Goal: Task Accomplishment & Management: Use online tool/utility

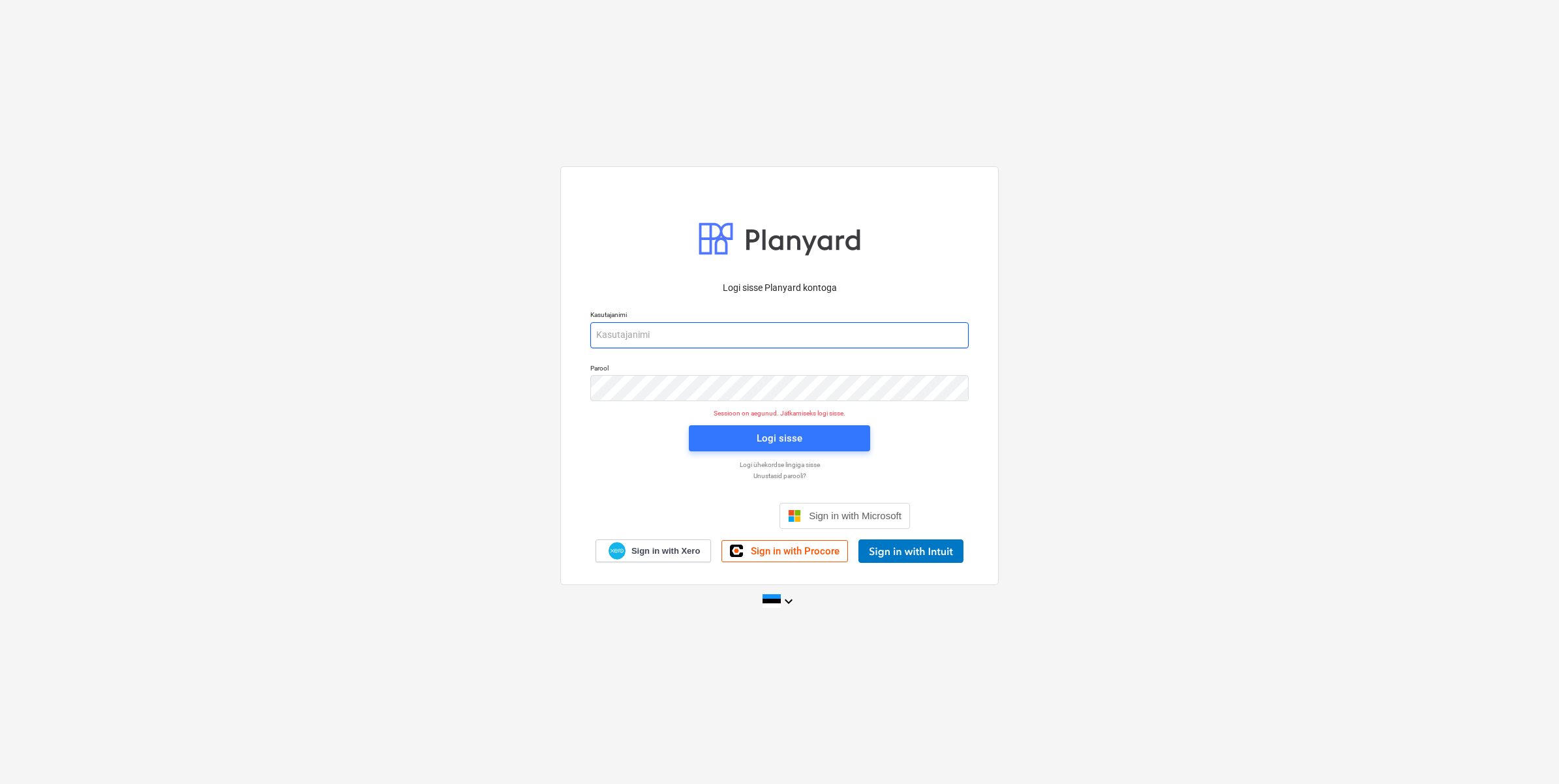
click at [674, 328] on input "email" at bounding box center [780, 335] width 378 height 26
type input "[EMAIL_ADDRESS][DOMAIN_NAME]"
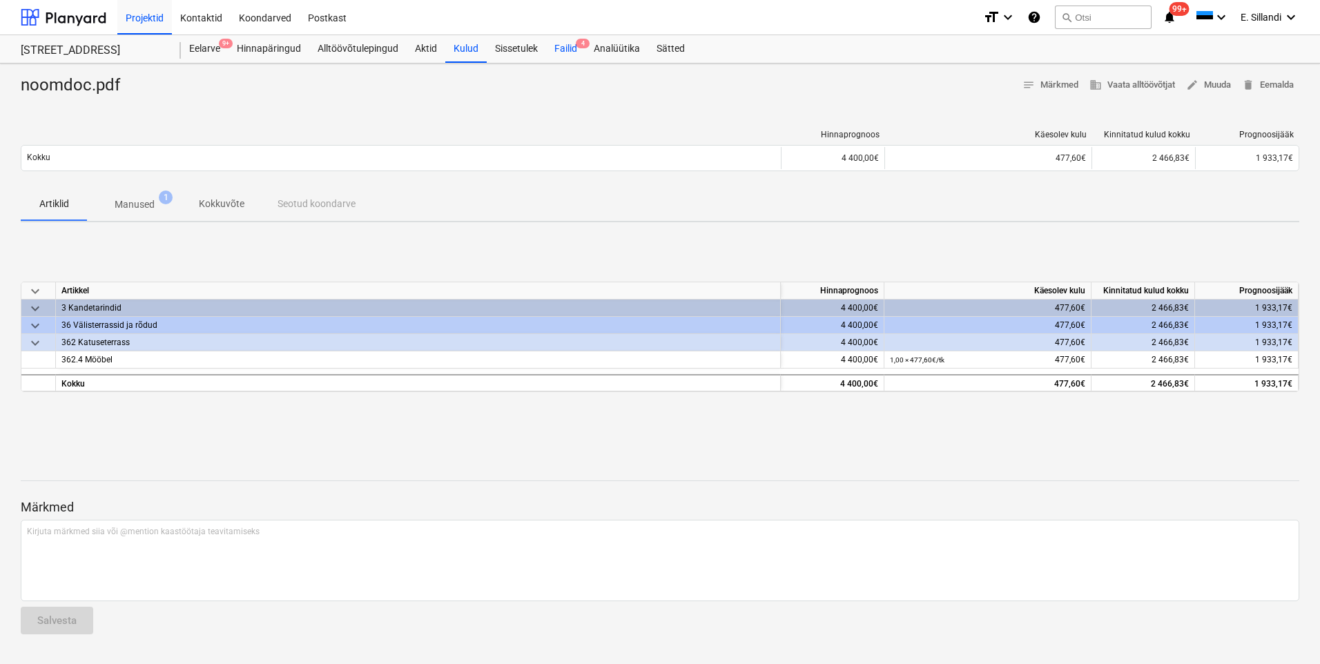
click at [568, 52] on div "Failid 4" at bounding box center [565, 49] width 39 height 28
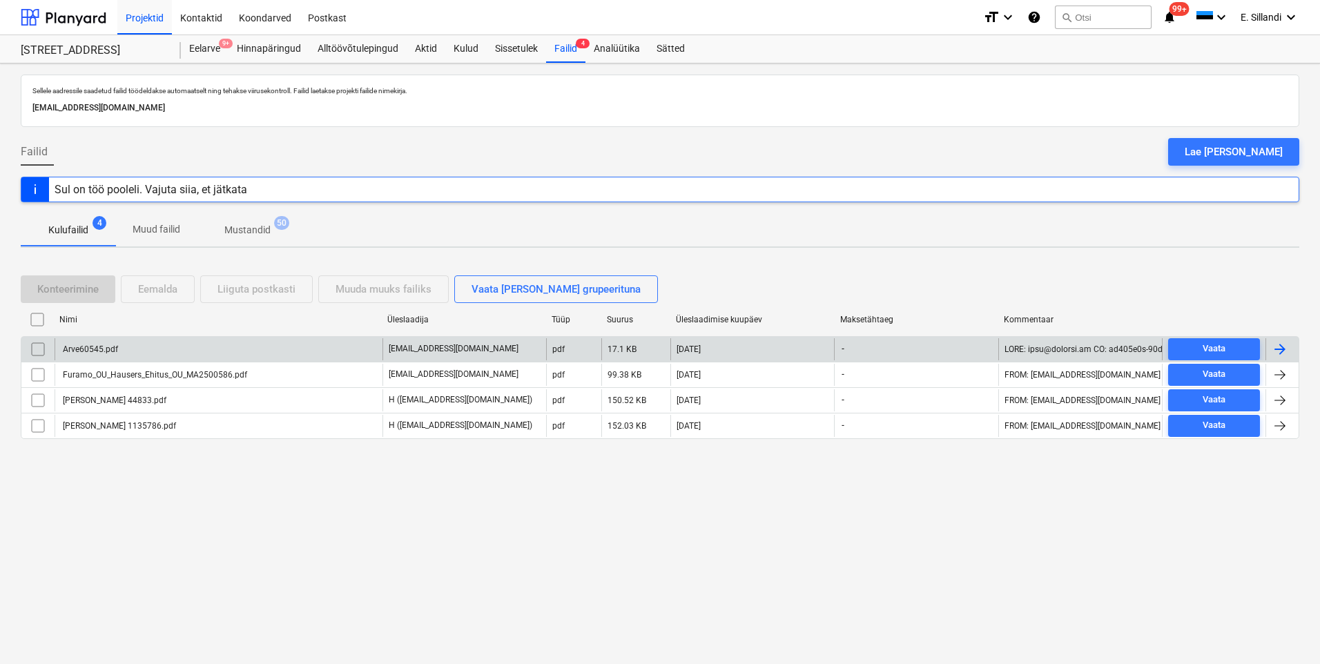
click at [91, 353] on div "Arve60545.pdf" at bounding box center [89, 350] width 57 height 10
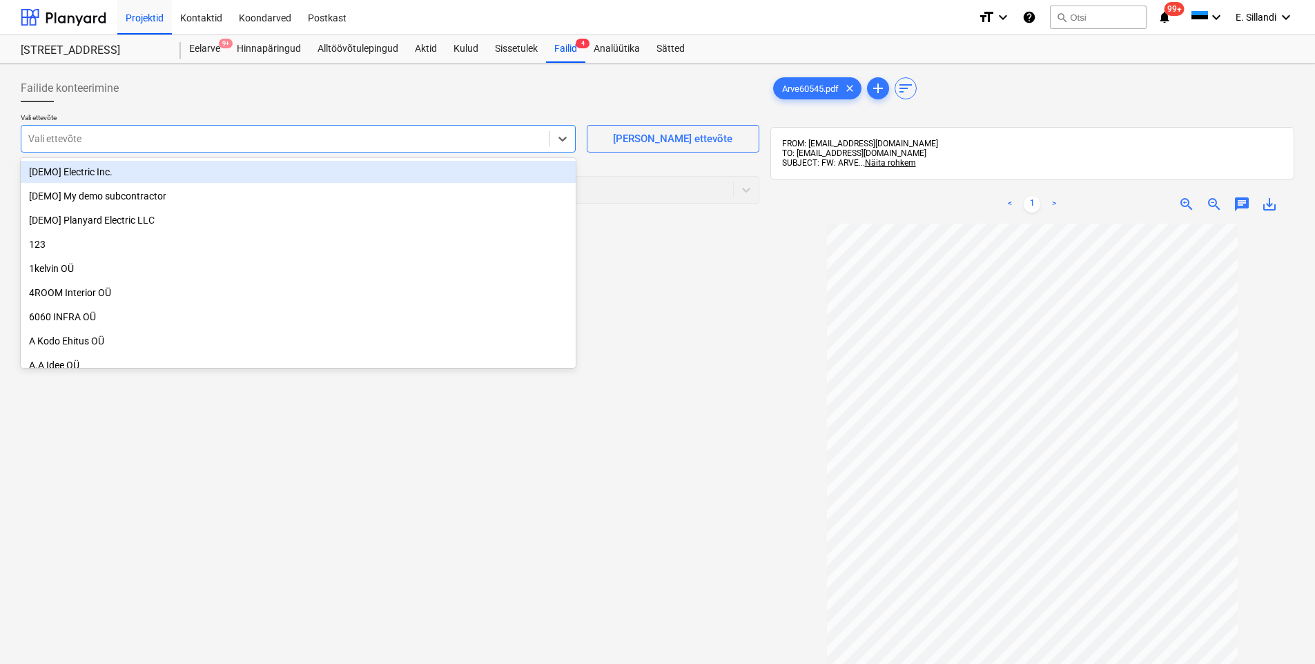
click at [170, 144] on div at bounding box center [285, 139] width 514 height 14
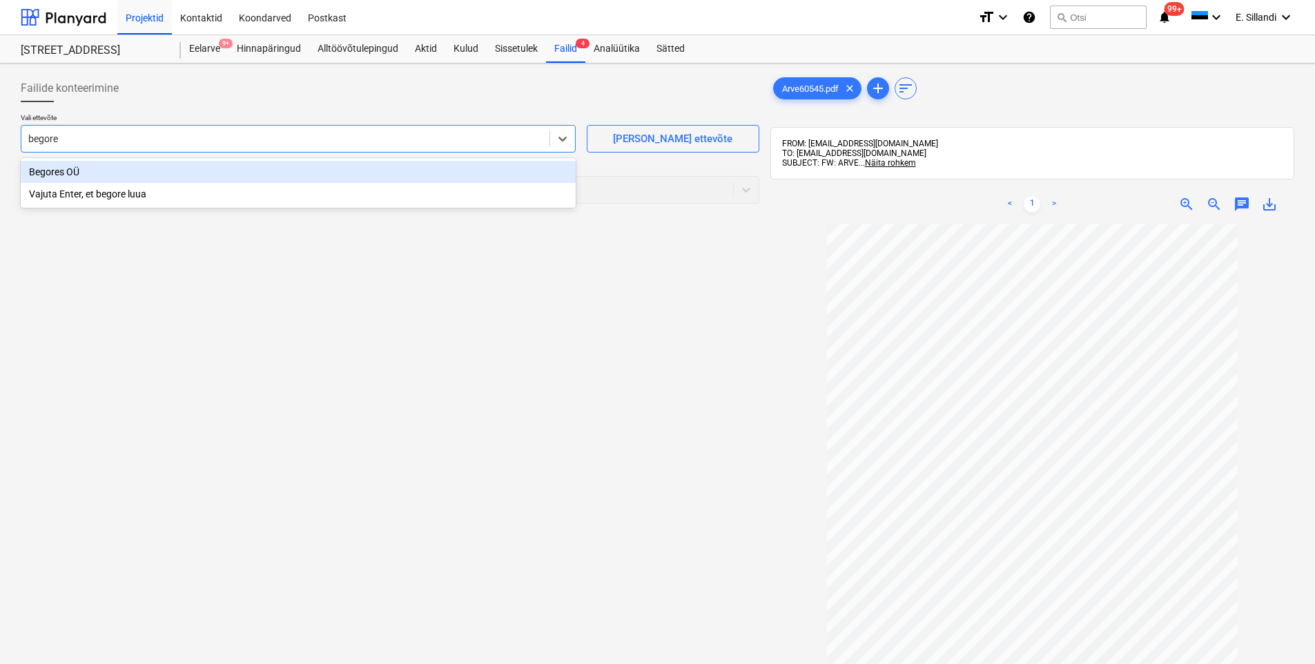
type input "begores"
click at [104, 162] on div "Begores OÜ" at bounding box center [298, 172] width 555 height 22
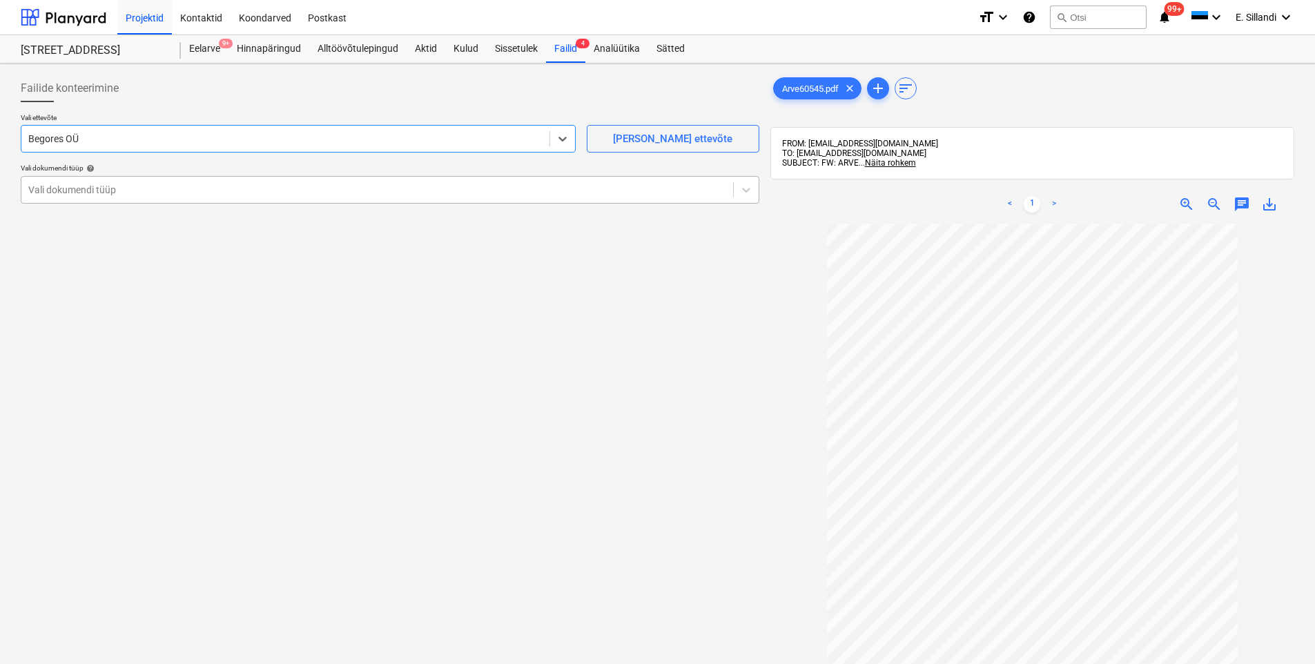
click at [78, 193] on div at bounding box center [377, 190] width 698 height 14
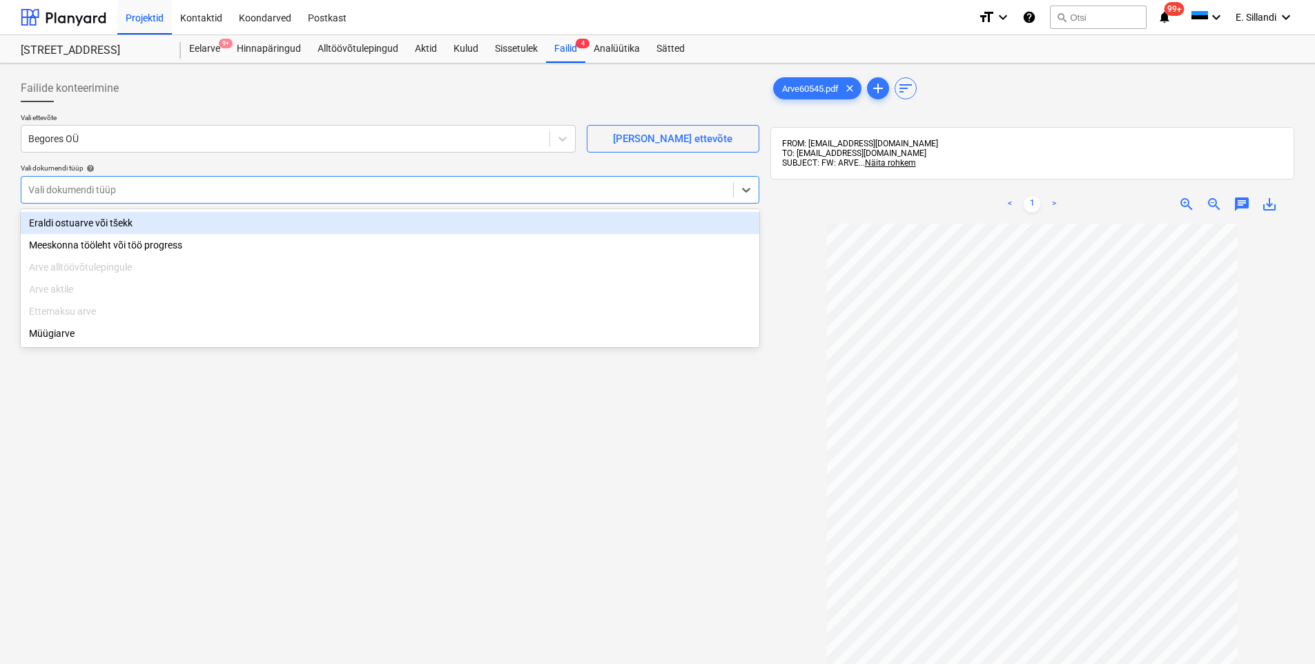
click at [80, 226] on div "Eraldi ostuarve või tšekk" at bounding box center [390, 223] width 739 height 22
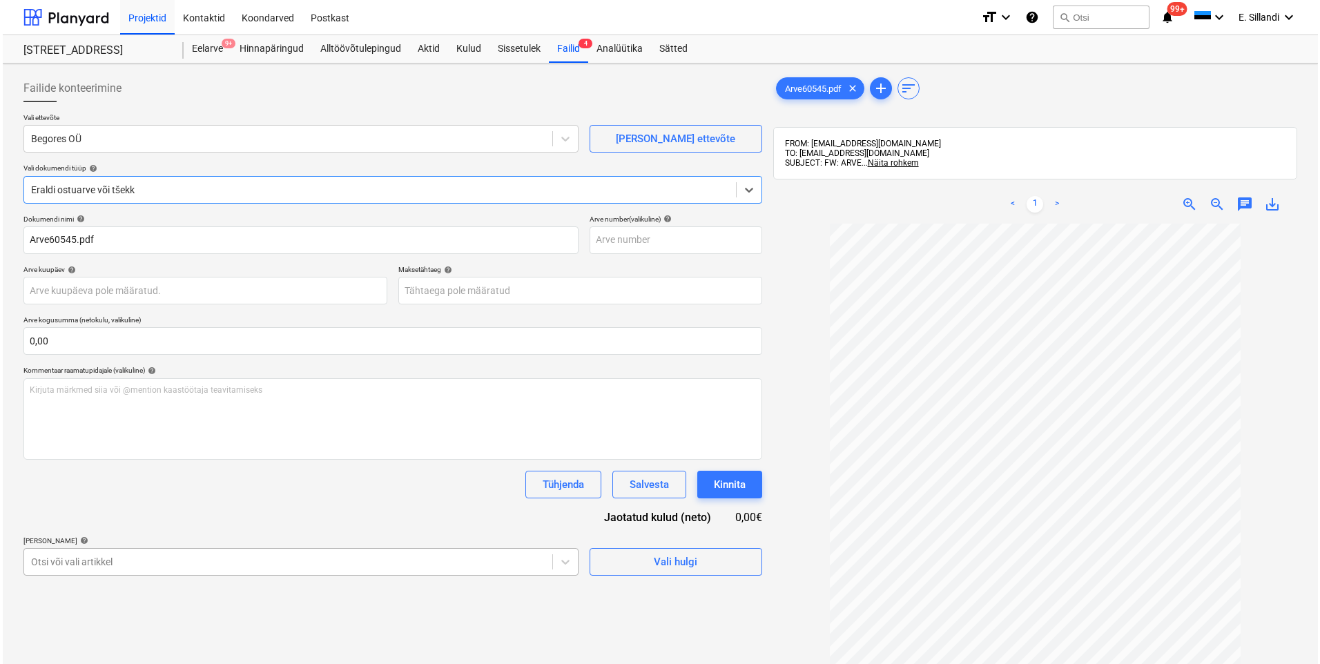
scroll to position [133, 0]
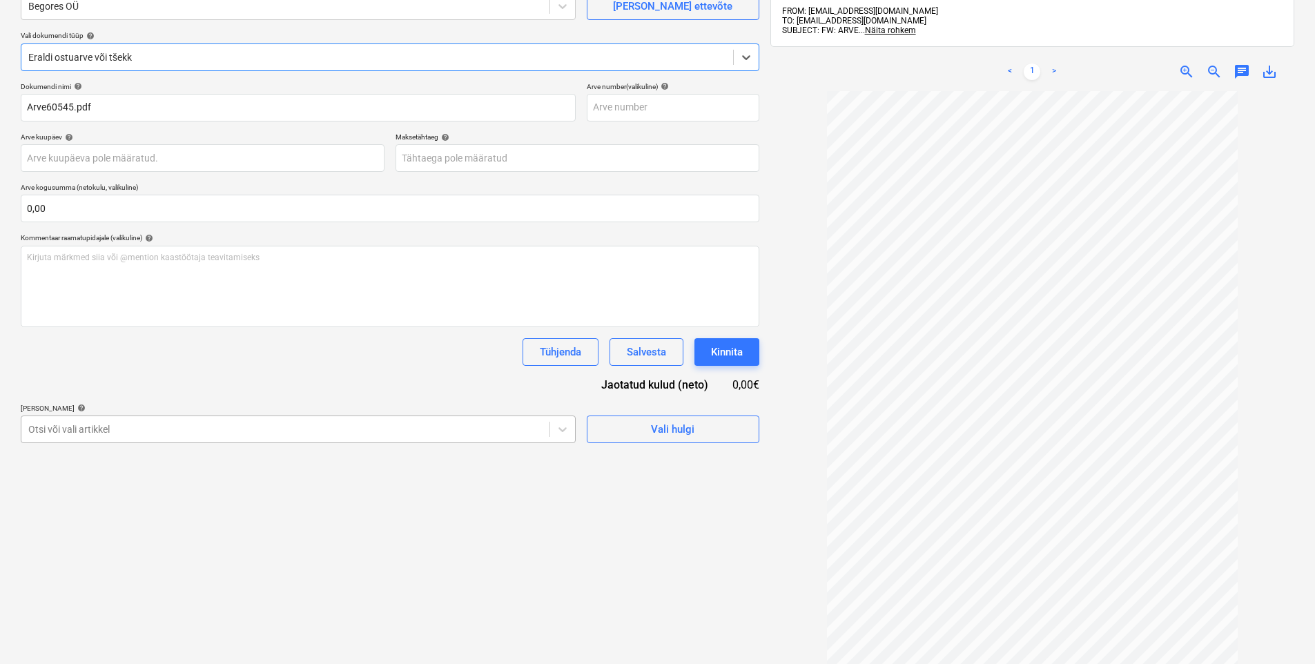
click at [122, 532] on body "Projektid Kontaktid Koondarved Postkast format_size keyboard_arrow_down help se…" at bounding box center [657, 199] width 1315 height 664
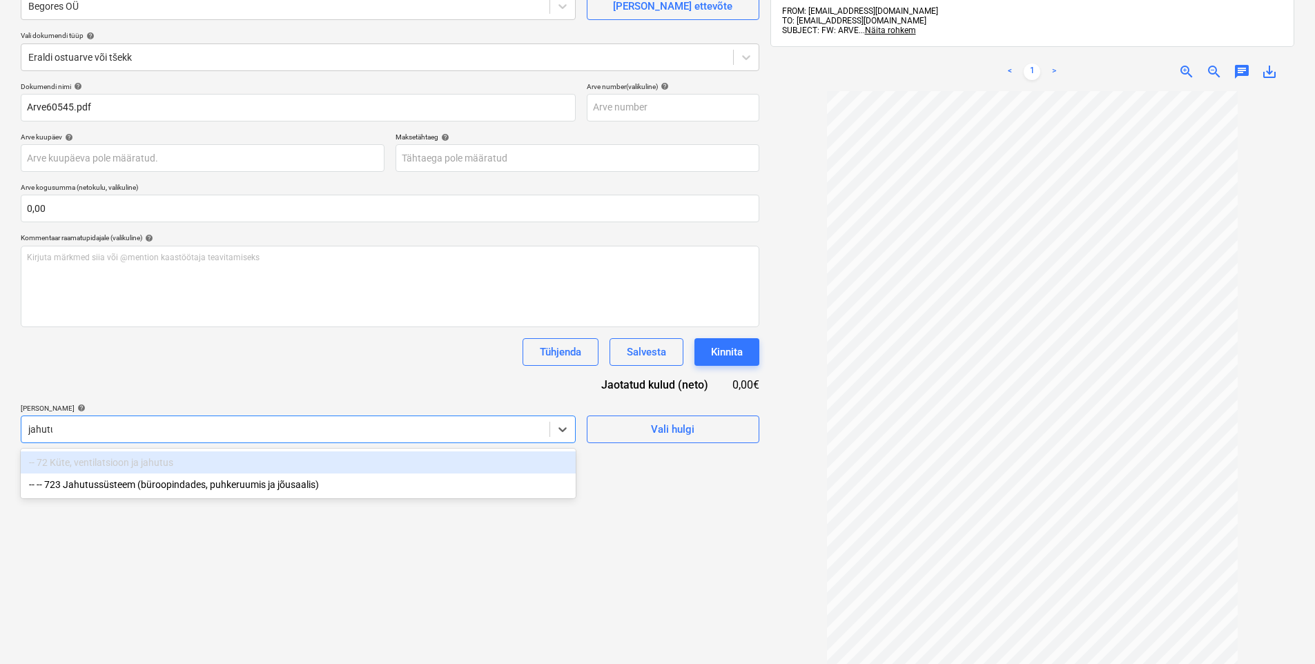
type input "jahutus"
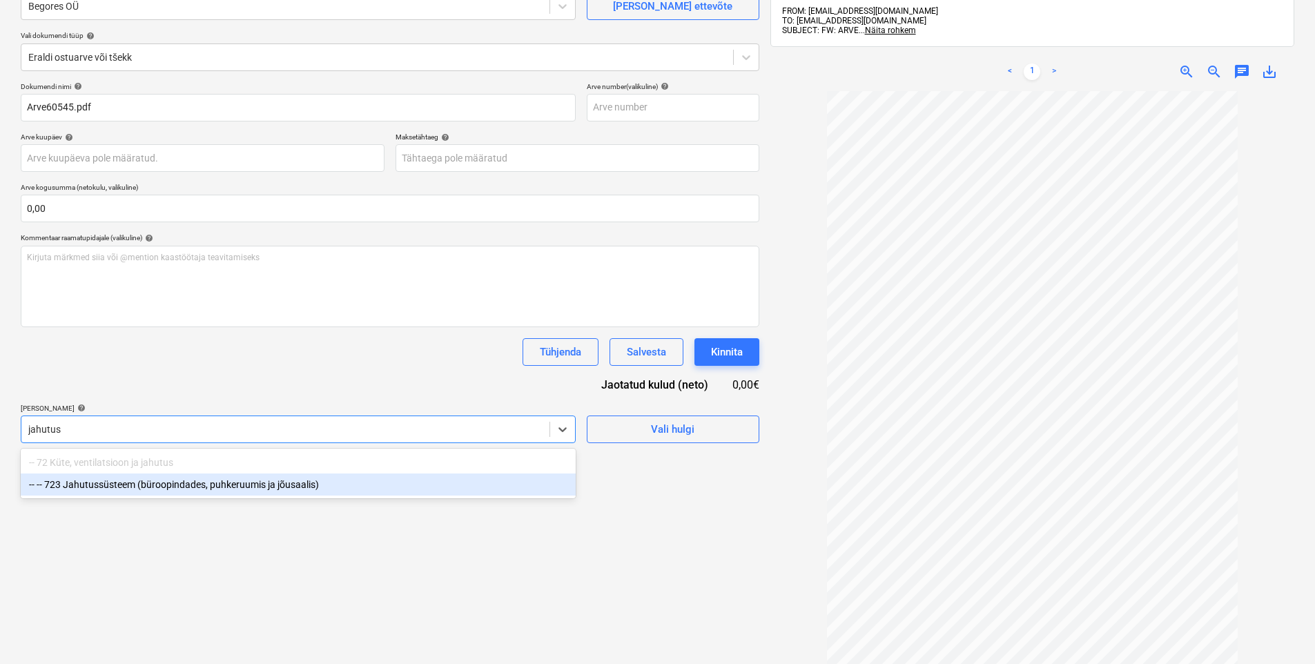
click at [220, 488] on div "-- -- 723 Jahutussüsteem (büroopindades, puhkeruumis ja jõusaalis)" at bounding box center [298, 485] width 555 height 22
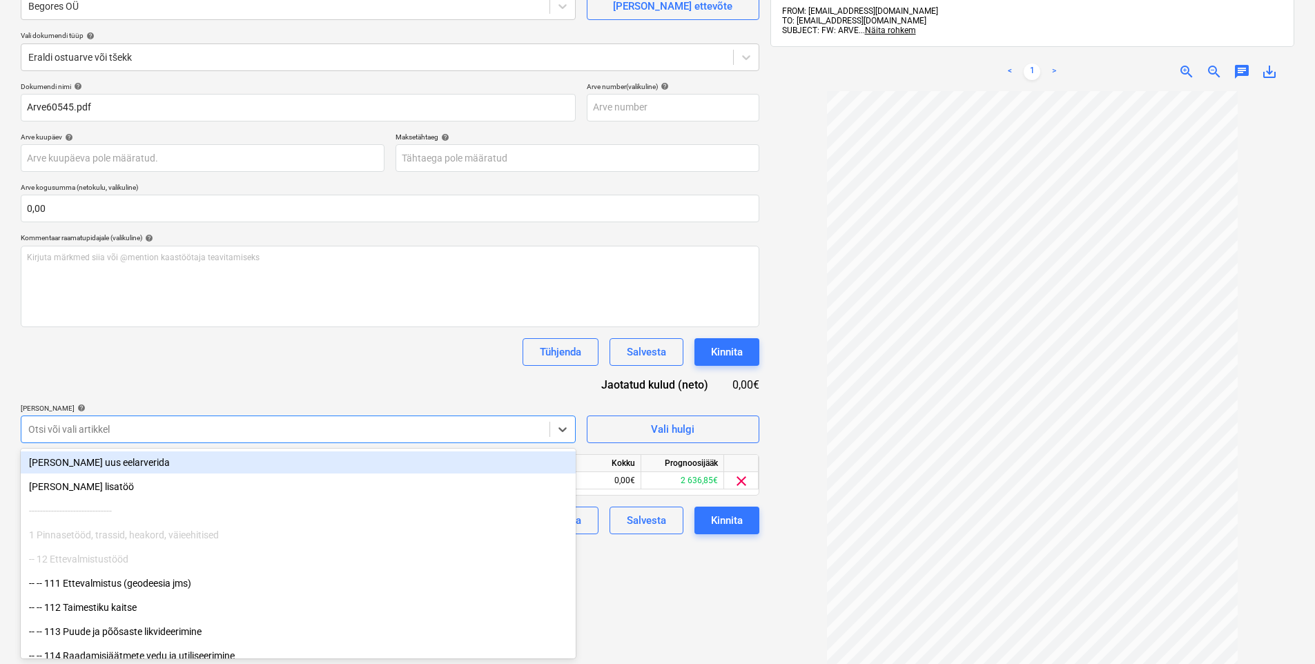
click at [343, 387] on div "Dokumendi nimi help Arve60545.pdf Arve number (valikuline) help Arve kuupäev he…" at bounding box center [390, 308] width 739 height 452
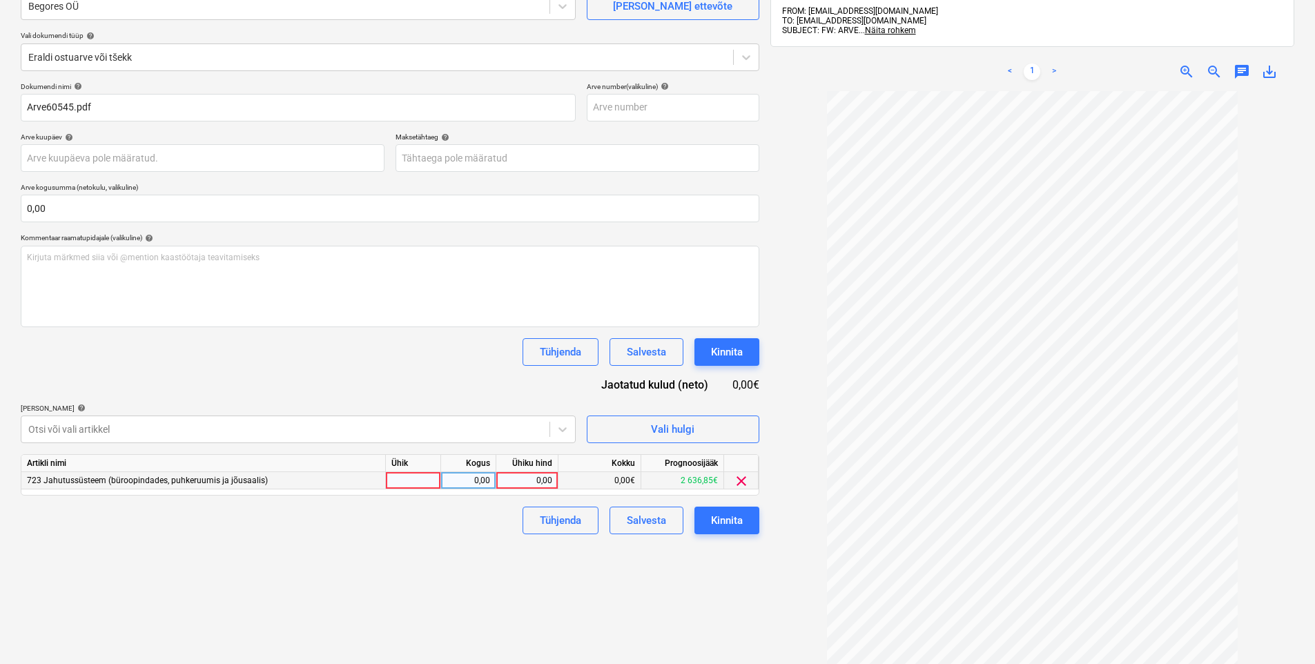
click at [518, 485] on div "0,00" at bounding box center [527, 480] width 50 height 17
type input "14,7"
click at [436, 555] on div "Failide konteerimine Vali ettevõte Begores OÜ [PERSON_NAME] uus ettevõte Vali d…" at bounding box center [390, 329] width 750 height 786
click at [737, 526] on div "Kinnita" at bounding box center [727, 521] width 32 height 18
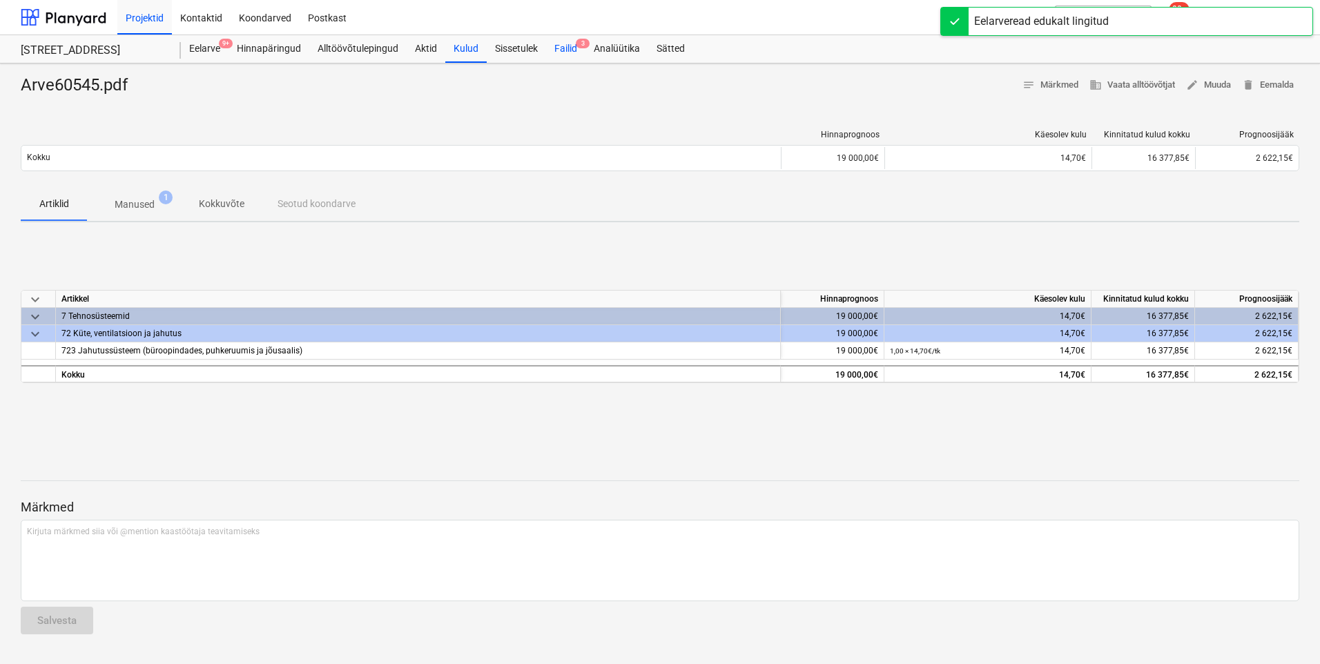
click at [563, 46] on div "Failid 3" at bounding box center [565, 49] width 39 height 28
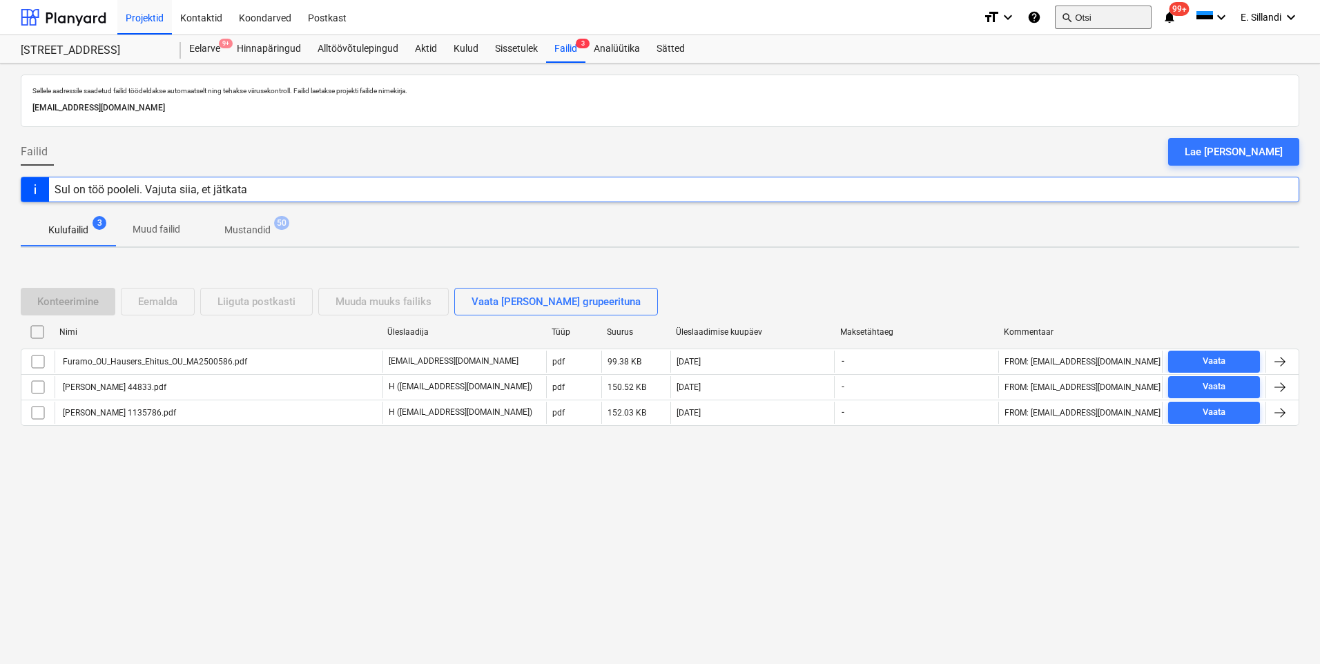
click at [1103, 21] on button "search Otsi" at bounding box center [1103, 17] width 97 height 23
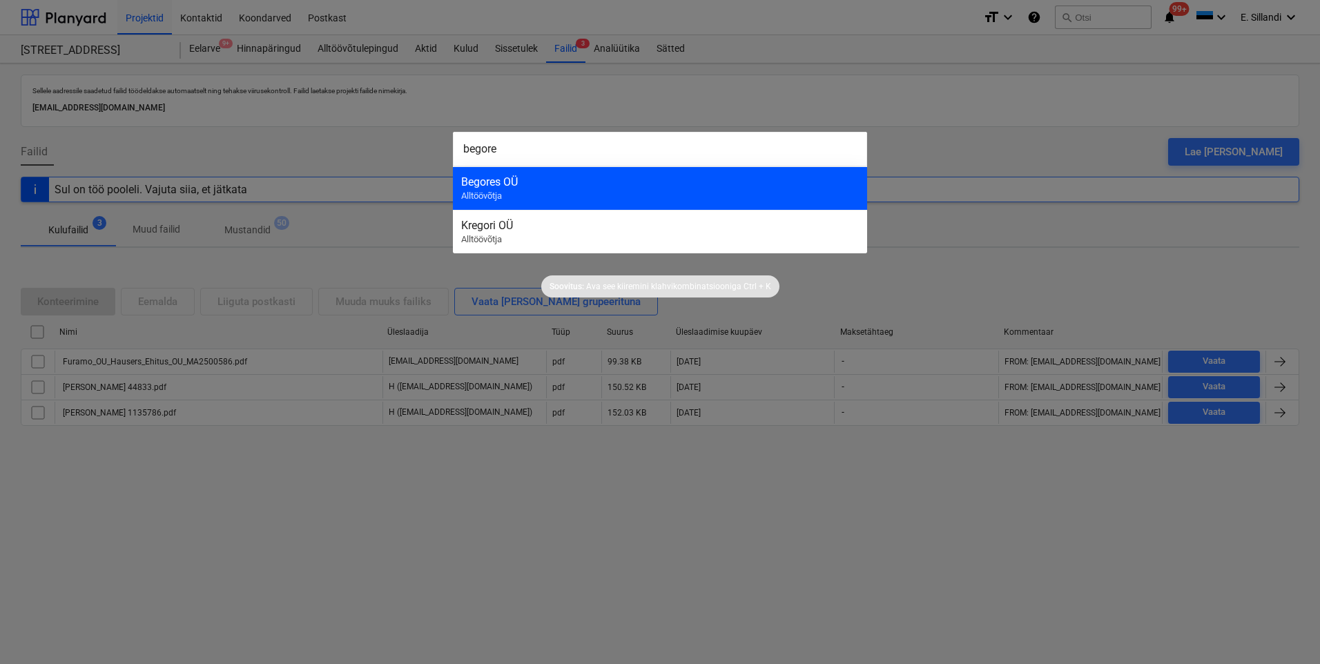
type input "begore"
click at [628, 197] on div "Begores OÜ Alltöövõtja" at bounding box center [660, 187] width 414 height 43
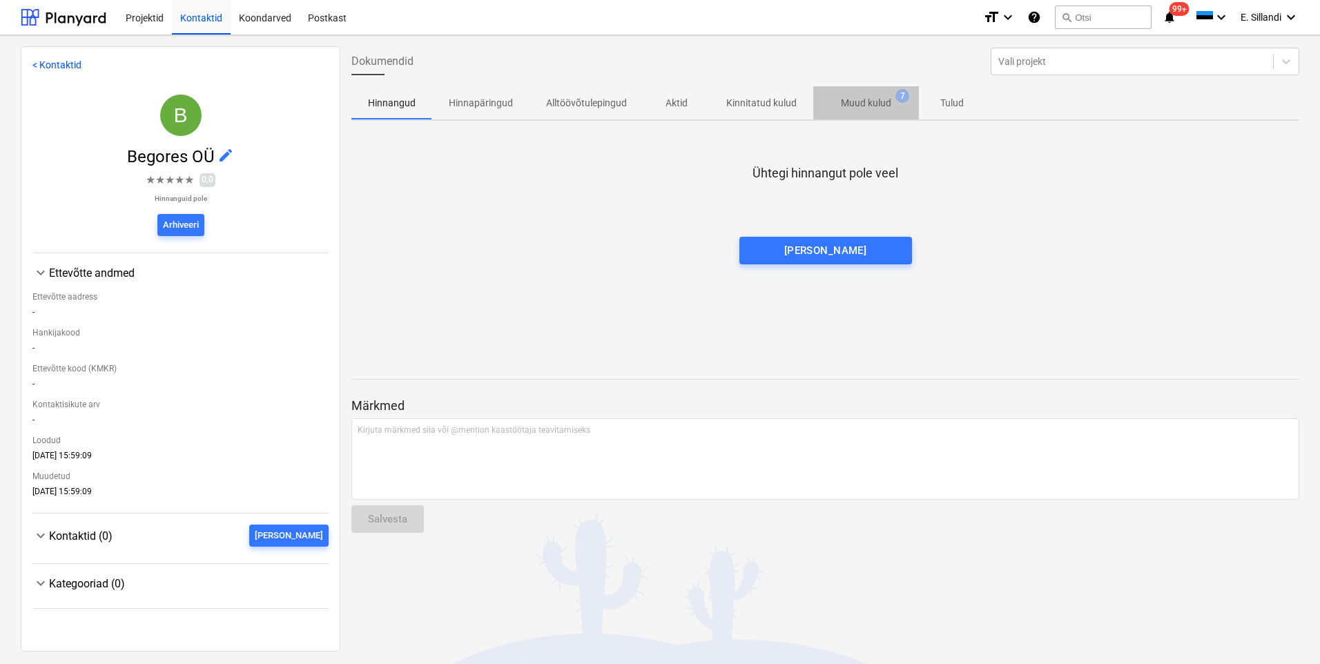
click at [894, 89] on button "Muud kulud 7" at bounding box center [866, 102] width 106 height 33
